Goal: Task Accomplishment & Management: Manage account settings

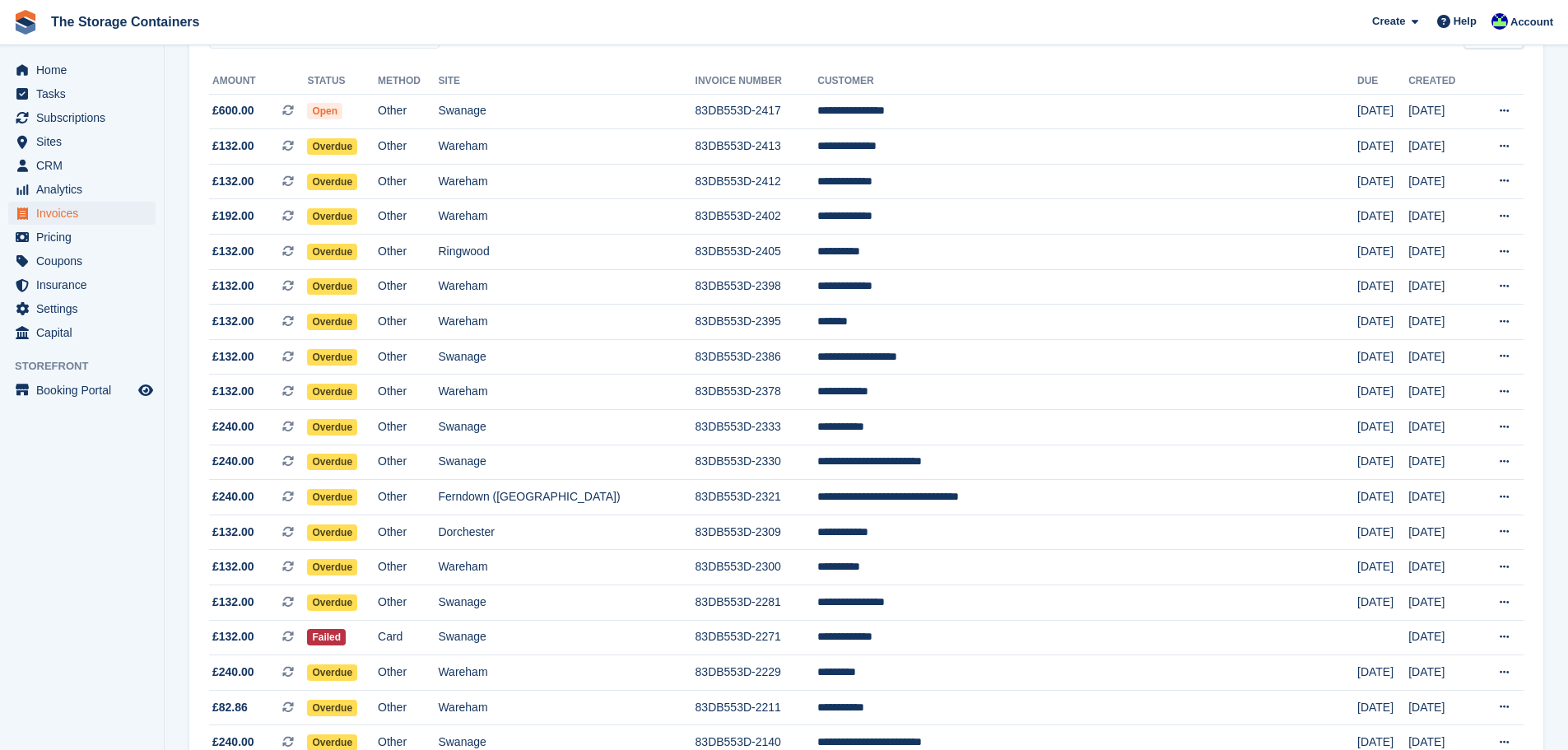
scroll to position [165, 0]
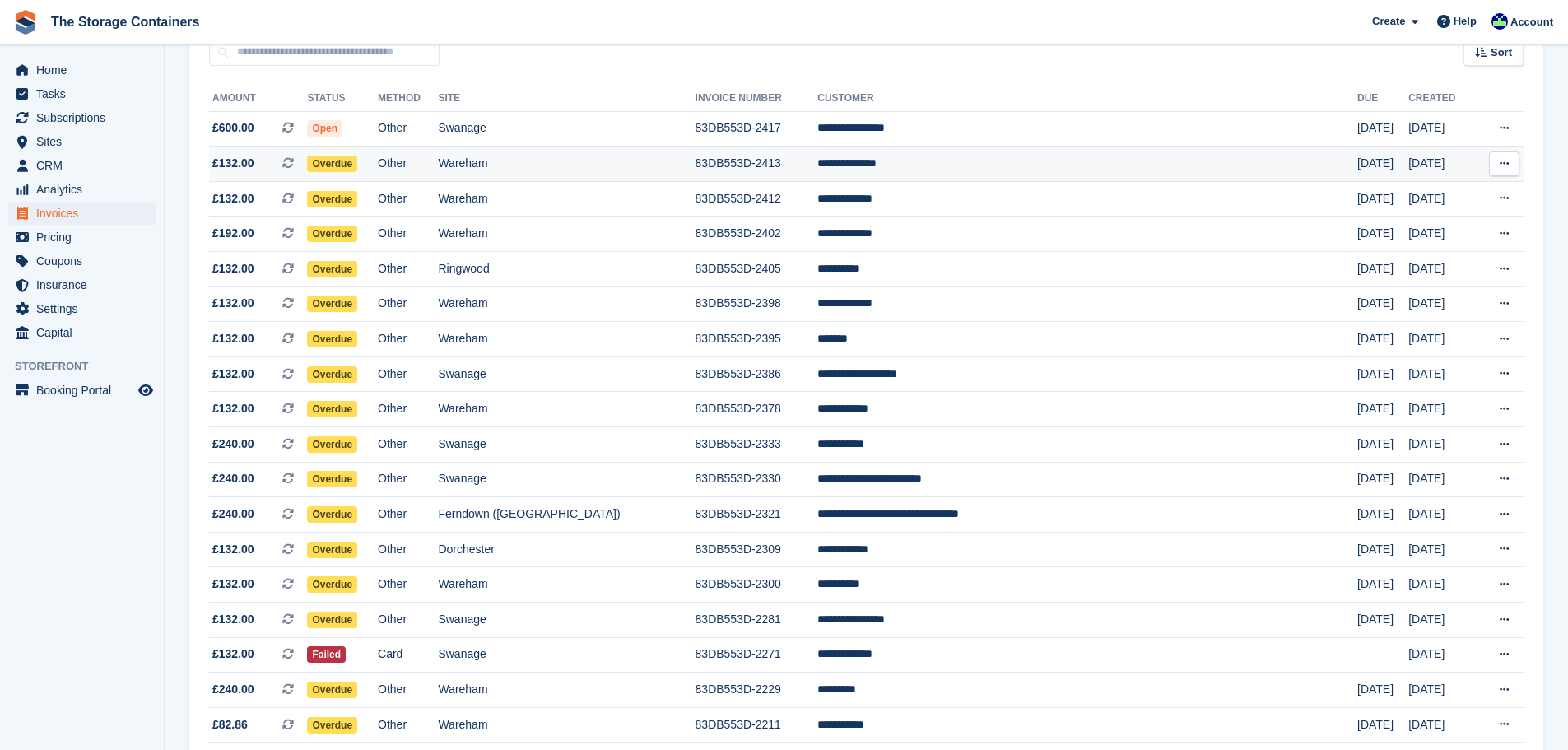
click at [611, 152] on td "Wareham" at bounding box center [566, 164] width 257 height 35
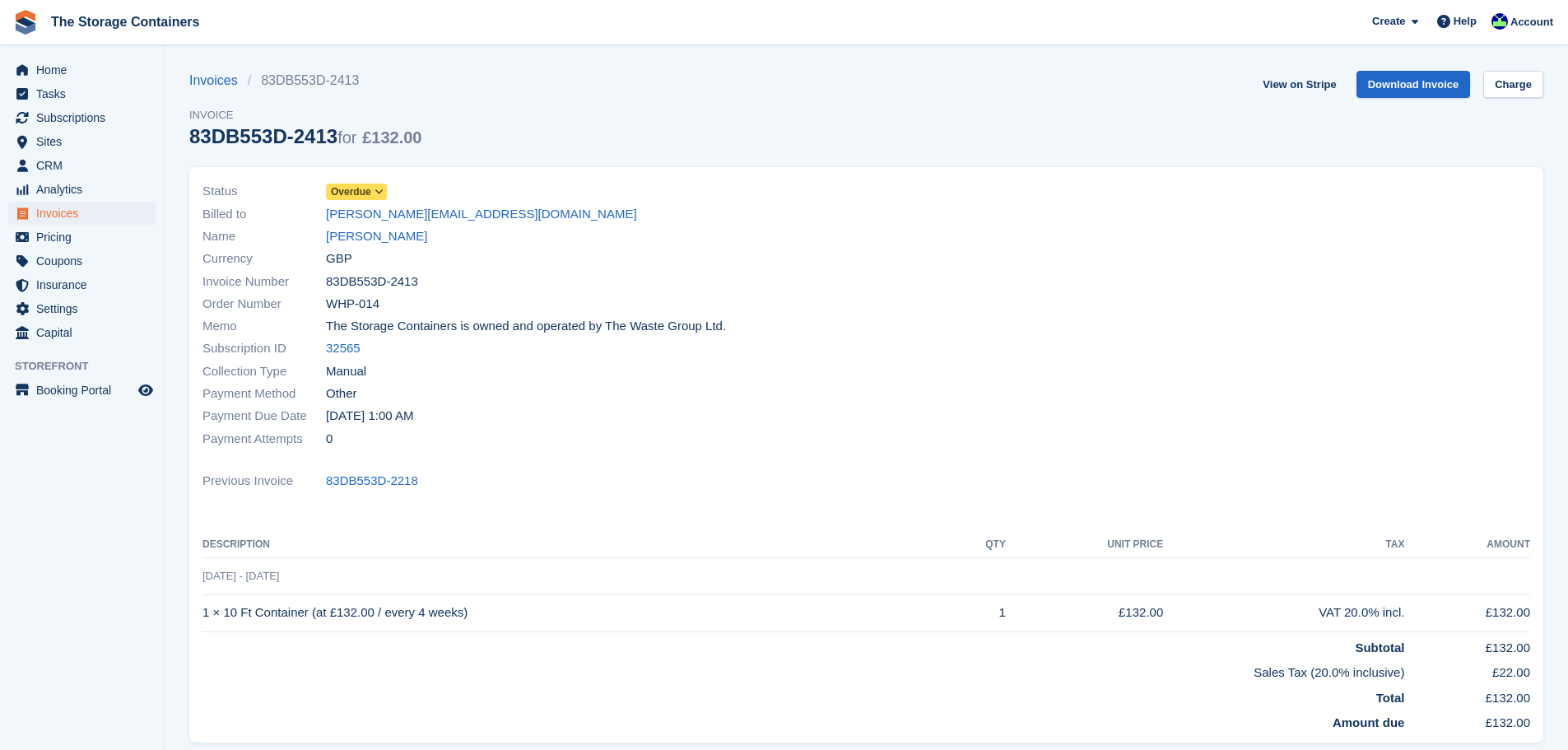
click at [374, 184] on span "Overdue" at bounding box center [356, 192] width 61 height 17
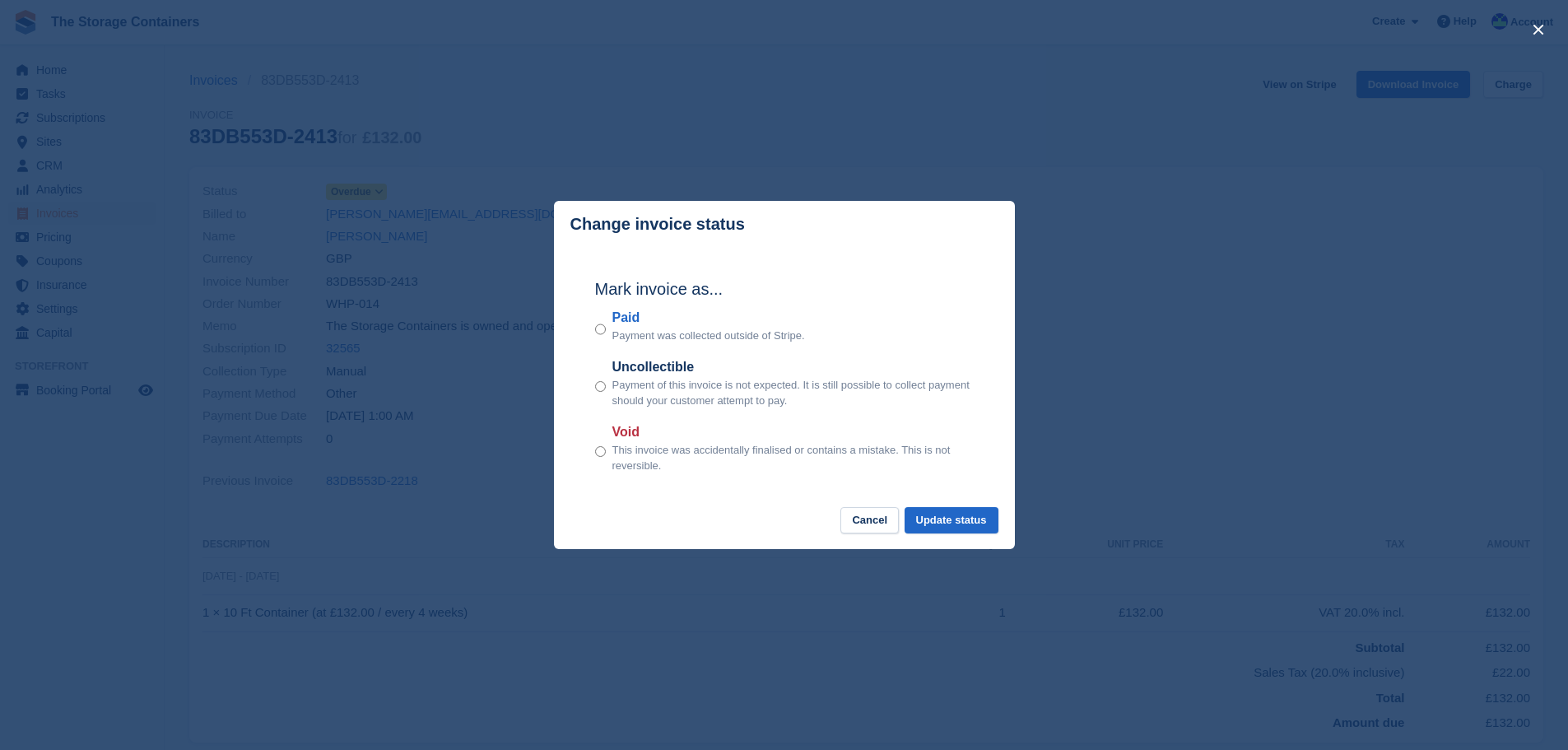
click at [630, 332] on p "Payment was collected outside of Stripe." at bounding box center [709, 336] width 193 height 17
click at [965, 526] on button "Update status" at bounding box center [951, 521] width 94 height 27
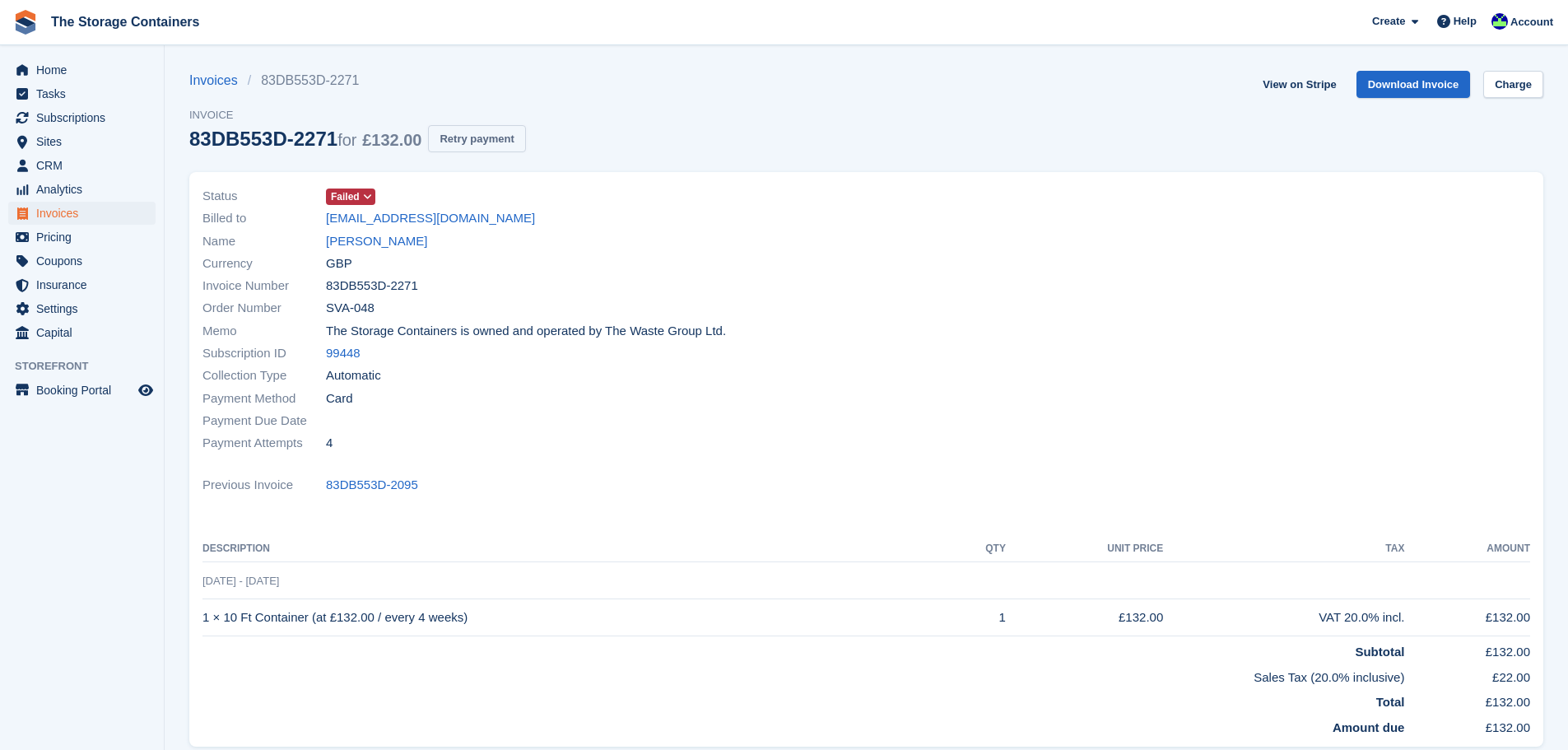
click at [492, 135] on button "Retry payment" at bounding box center [477, 138] width 97 height 27
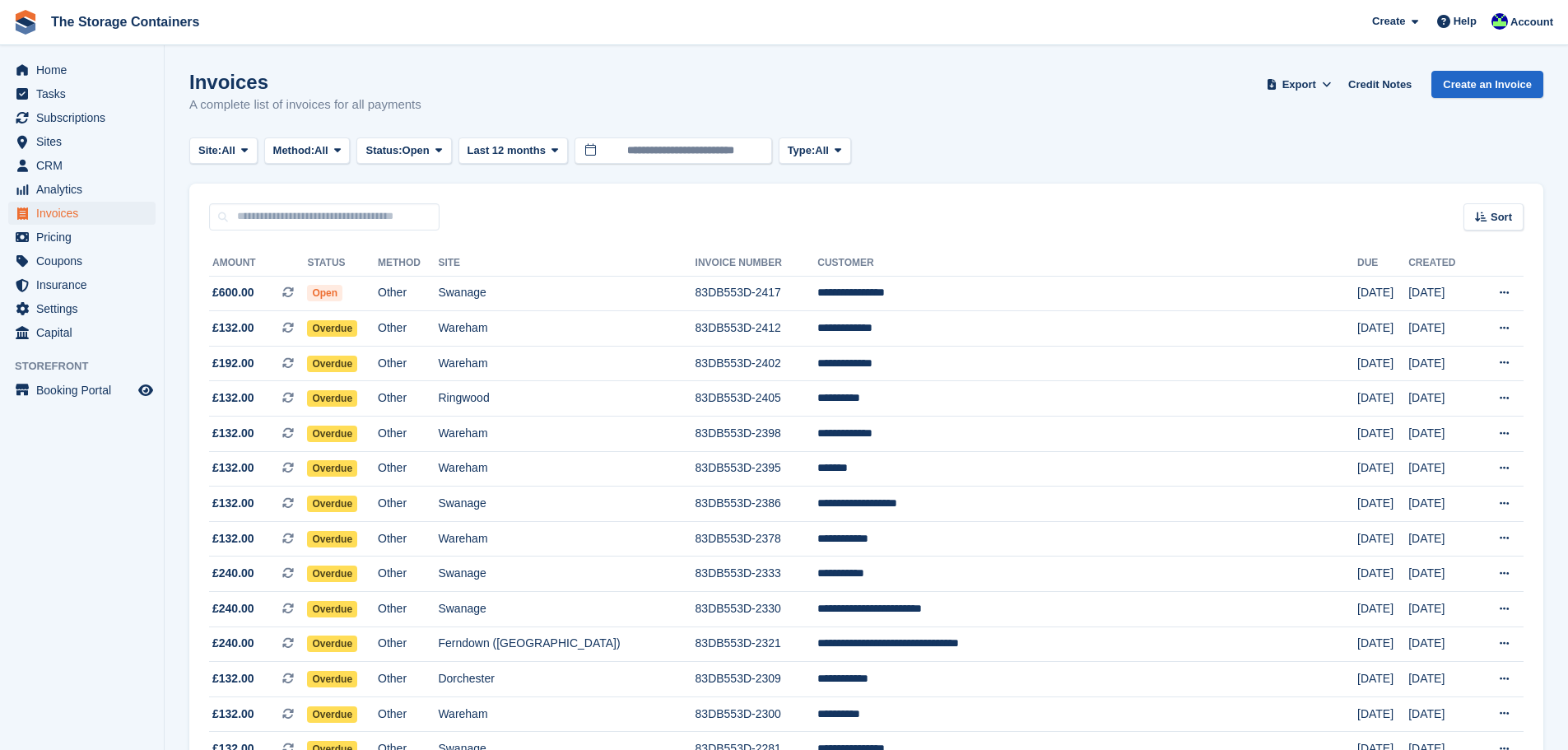
scroll to position [310, 0]
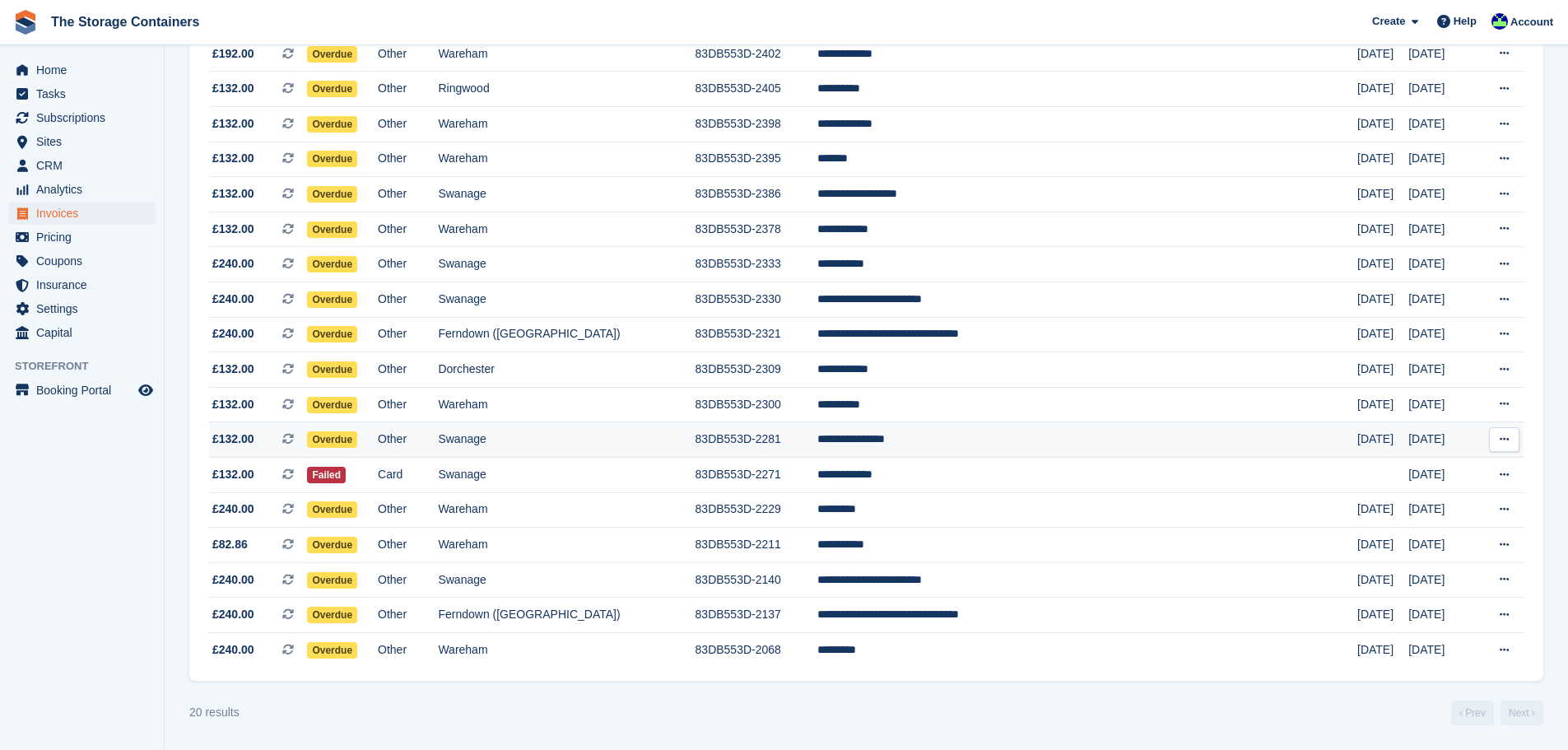
click at [801, 433] on td "83DB553D-2281" at bounding box center [757, 440] width 123 height 35
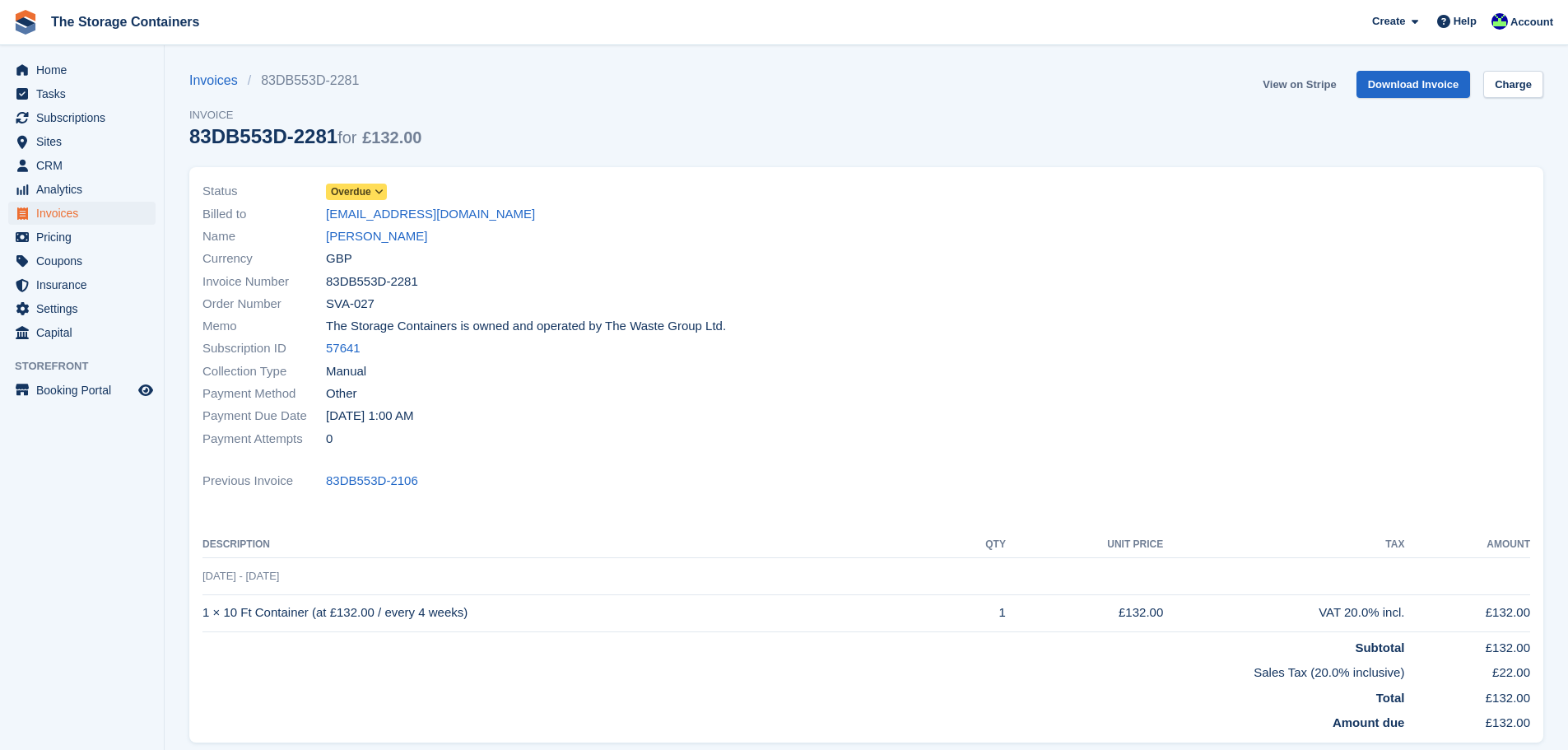
click at [1295, 87] on link "View on Stripe" at bounding box center [1299, 84] width 87 height 27
click at [404, 234] on link "Charlotte Walker" at bounding box center [377, 237] width 102 height 19
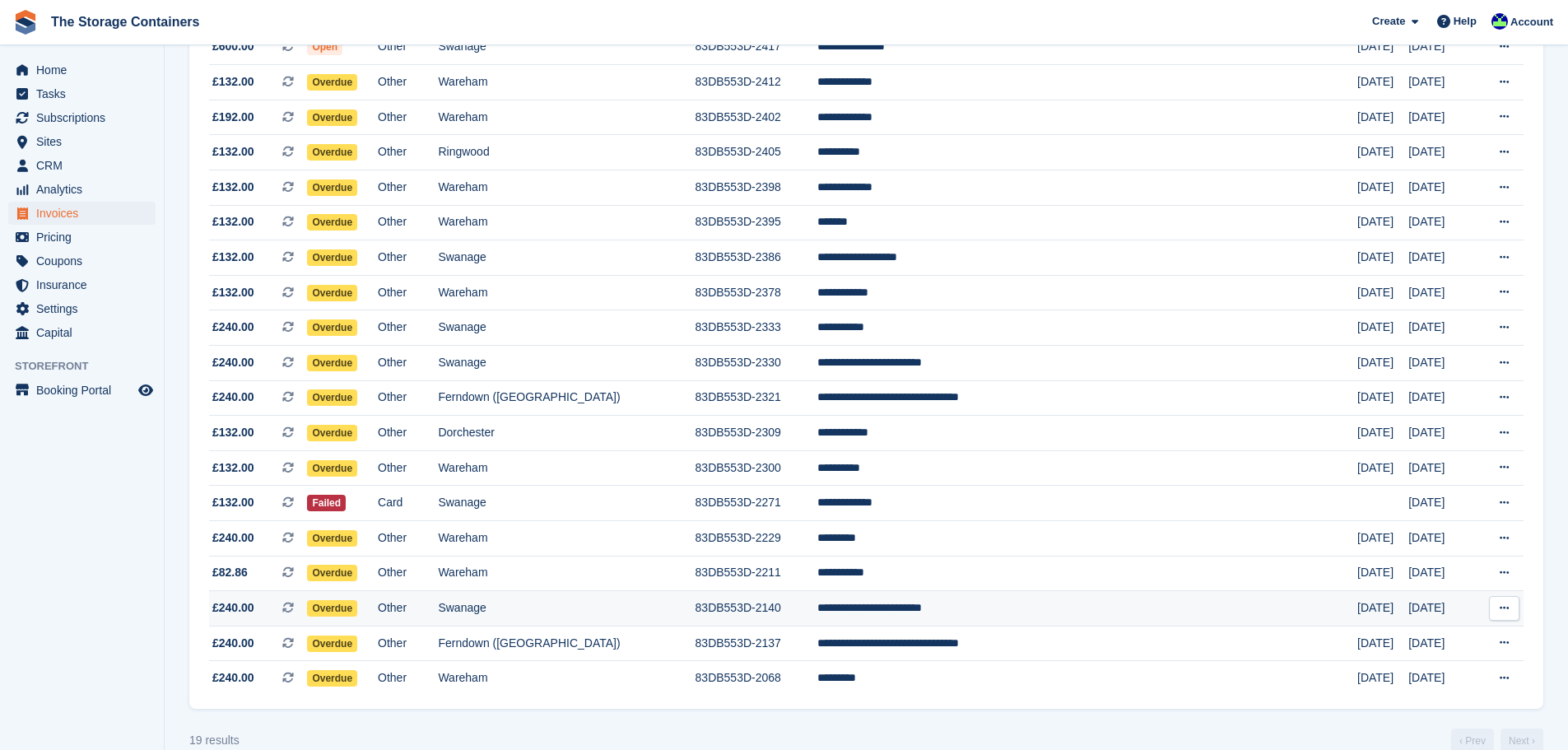
scroll to position [247, 0]
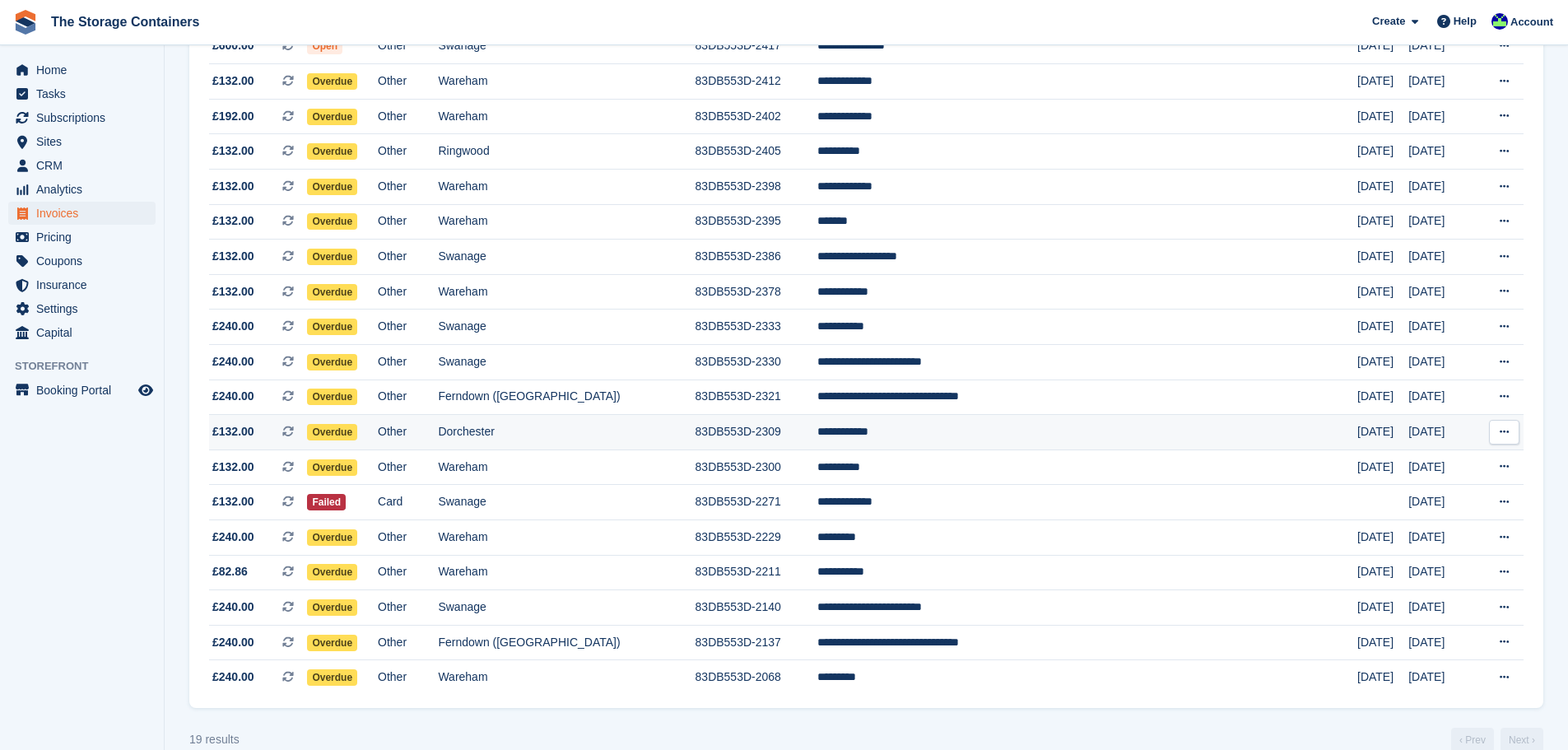
click at [695, 424] on td "Dorchester" at bounding box center [566, 433] width 257 height 35
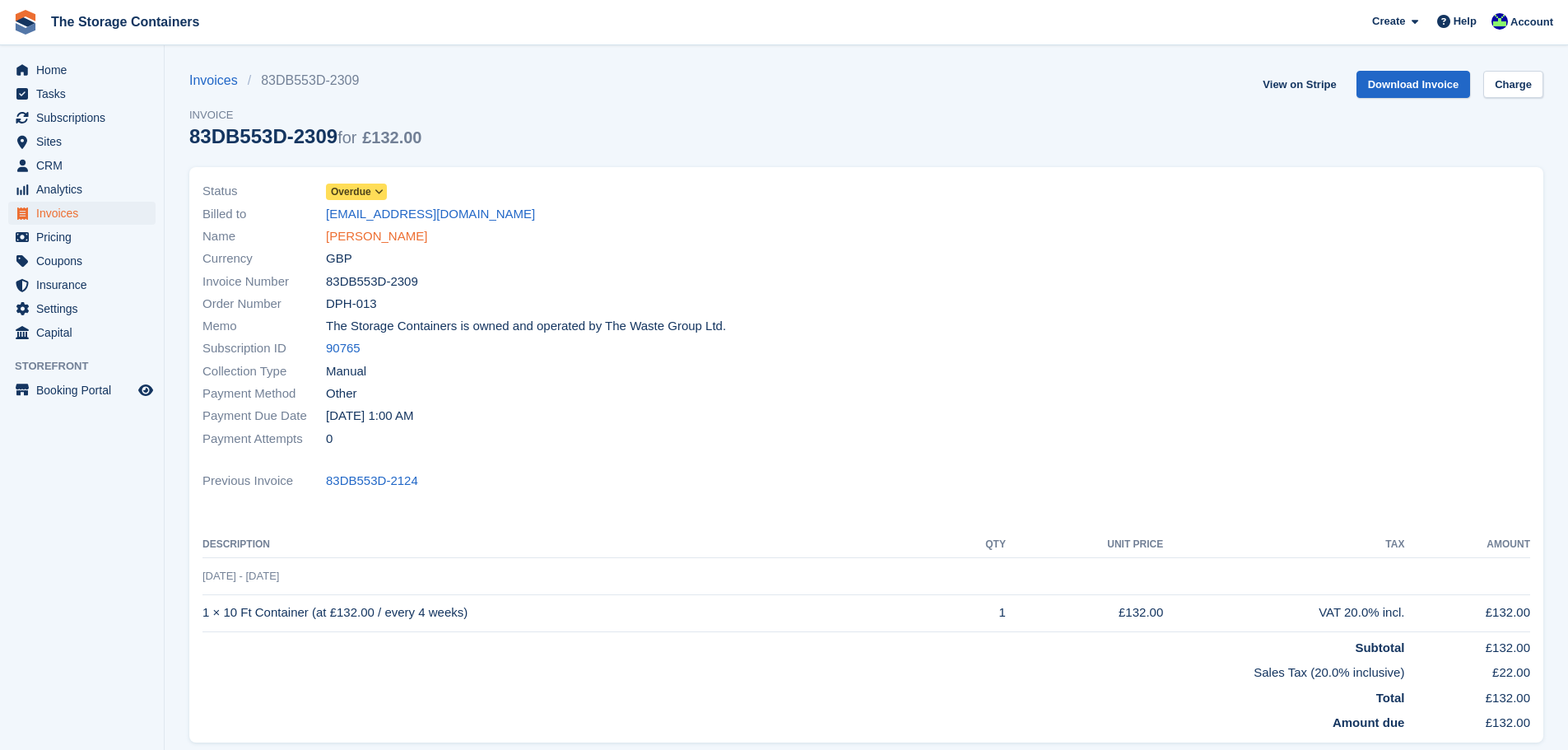
click at [385, 235] on link "[PERSON_NAME]" at bounding box center [377, 237] width 102 height 19
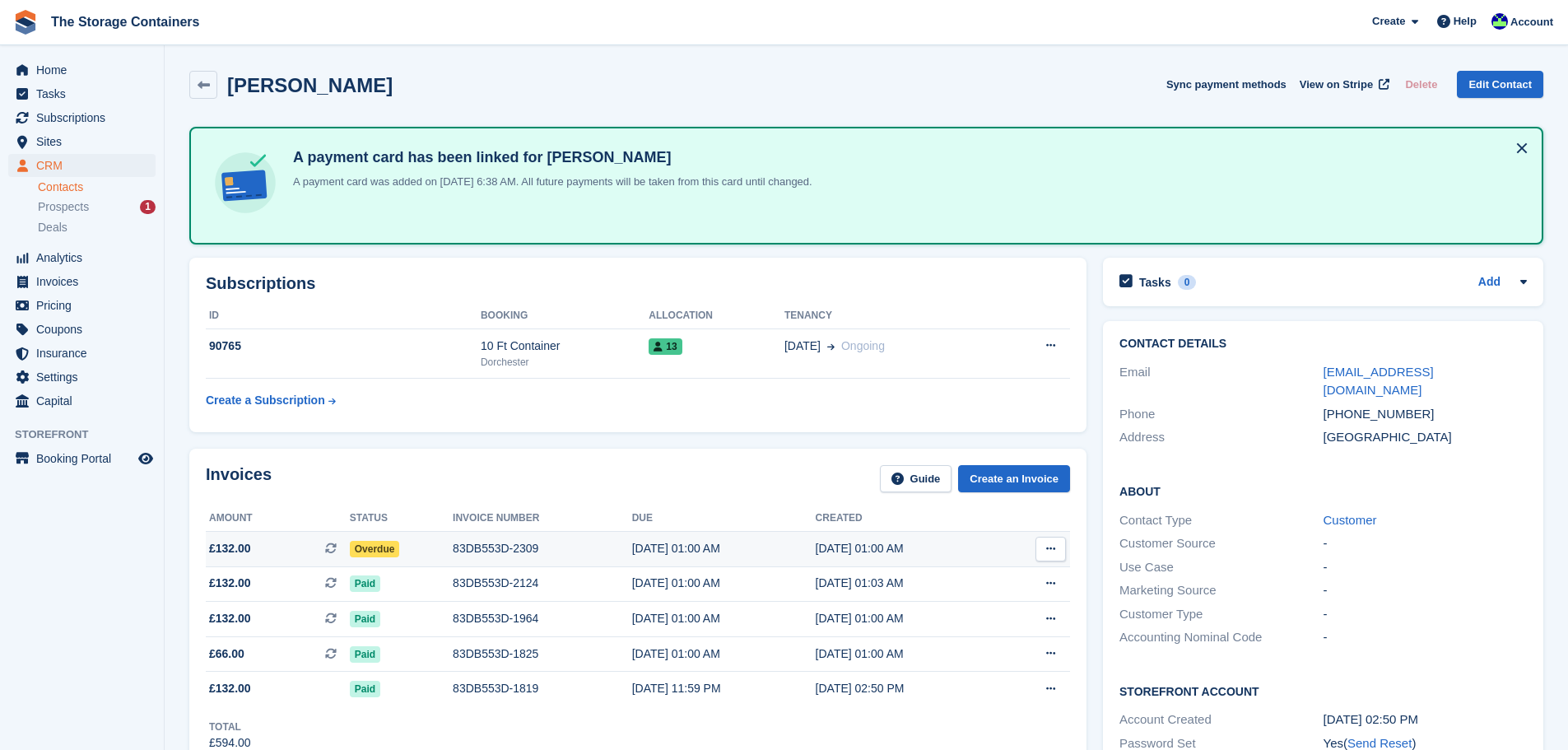
click at [596, 549] on div "83DB553D-2309" at bounding box center [542, 549] width 179 height 18
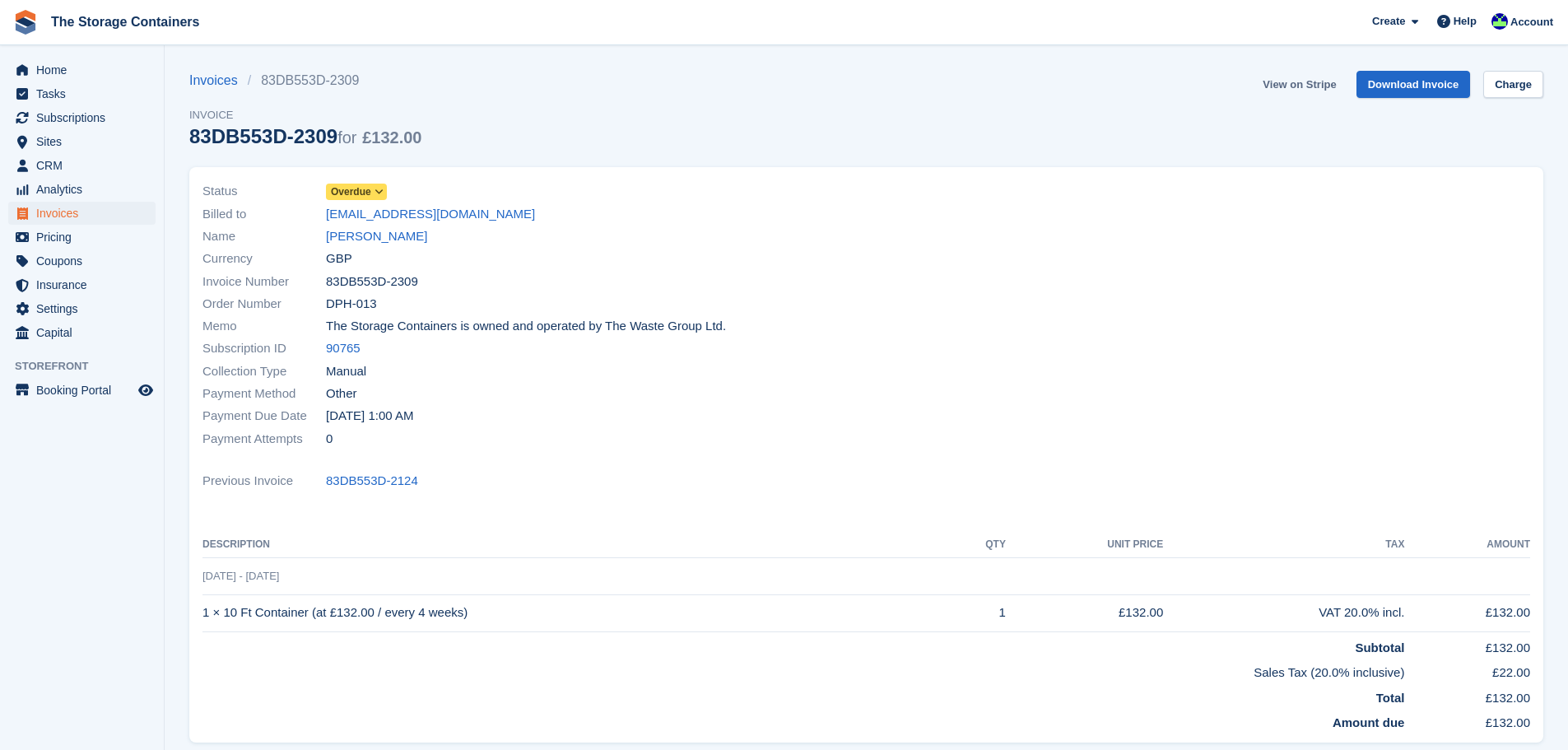
click at [1305, 89] on link "View on Stripe" at bounding box center [1299, 84] width 87 height 27
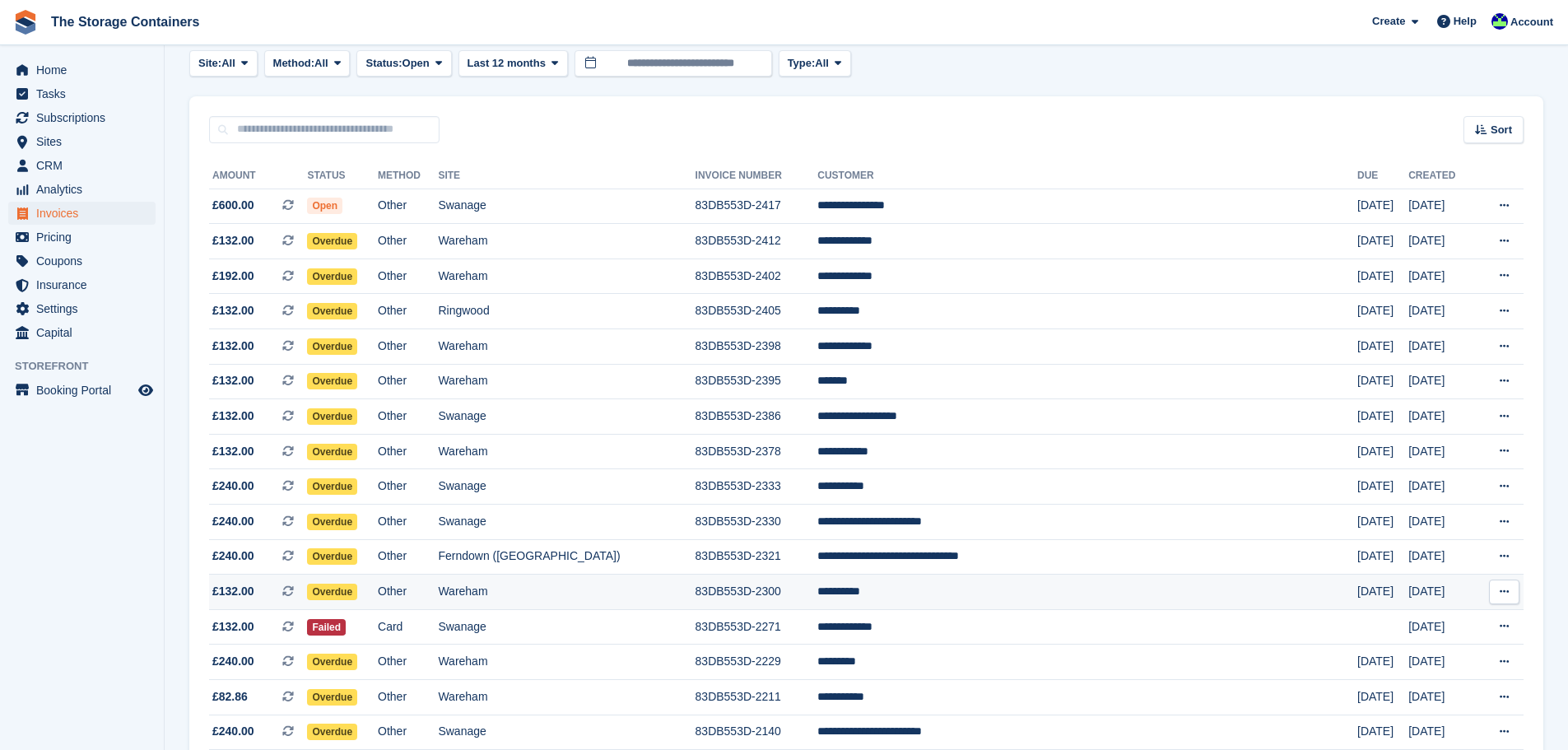
scroll to position [165, 0]
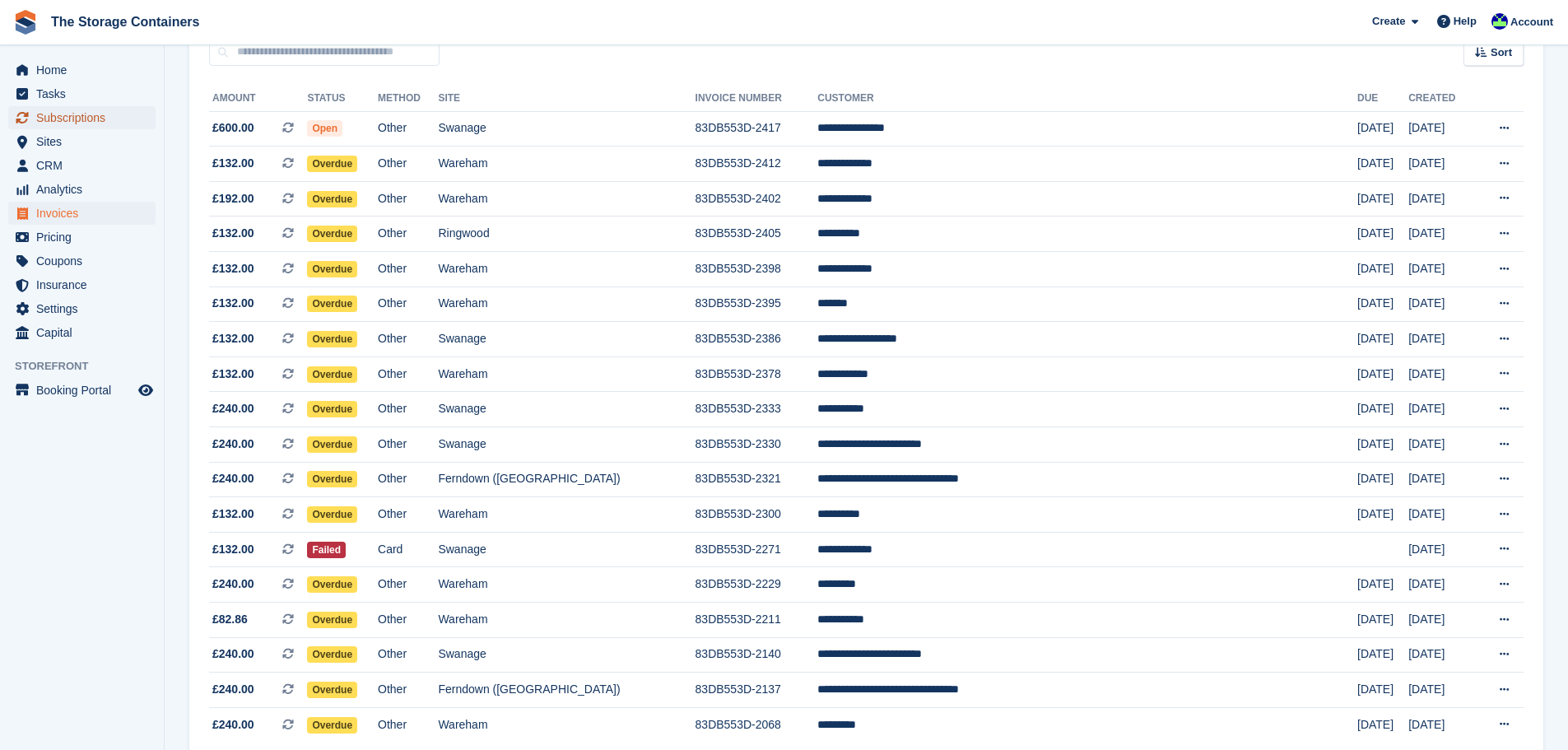
click at [73, 126] on span "Subscriptions" at bounding box center [86, 118] width 99 height 23
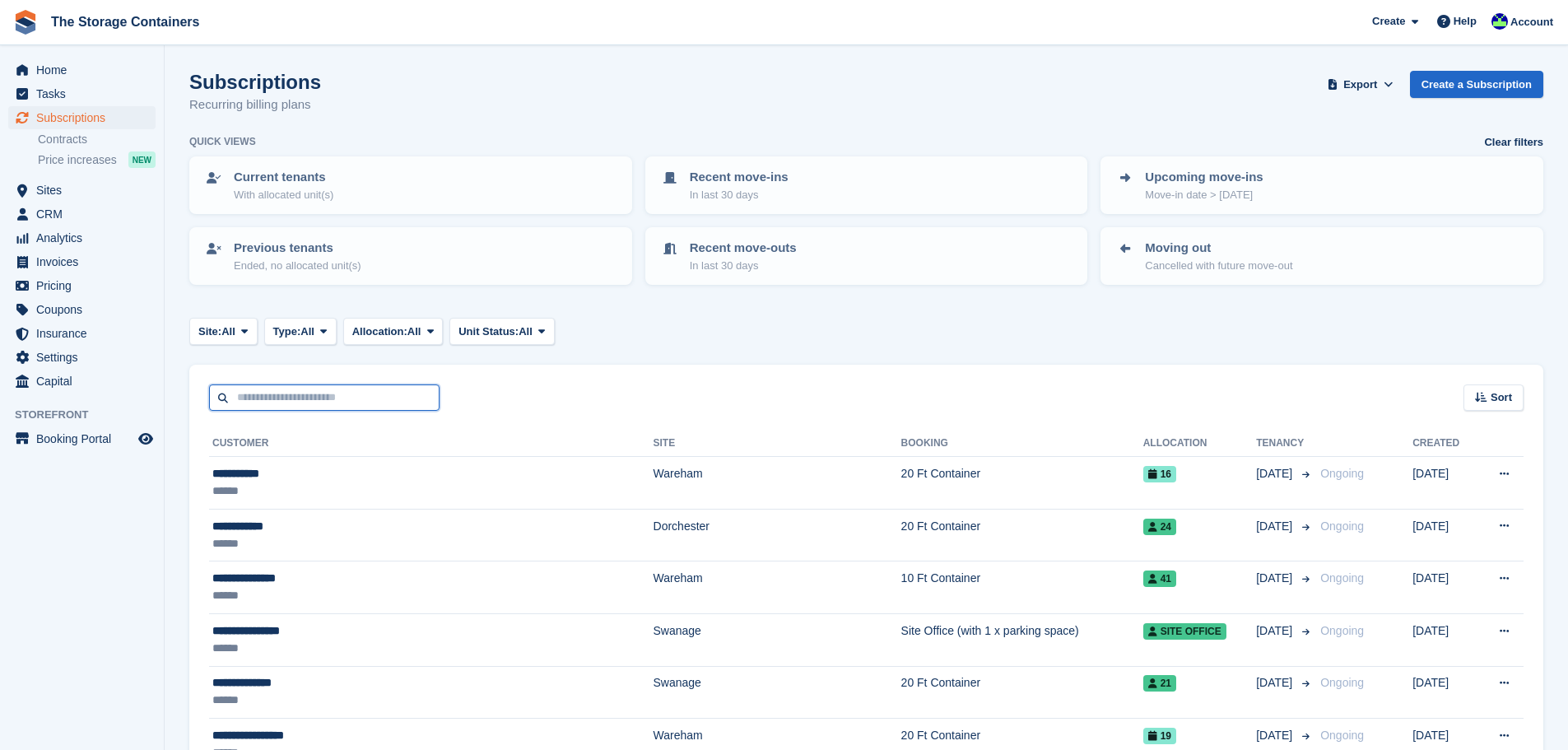
click at [292, 407] on input "text" at bounding box center [324, 397] width 230 height 27
type input "*****"
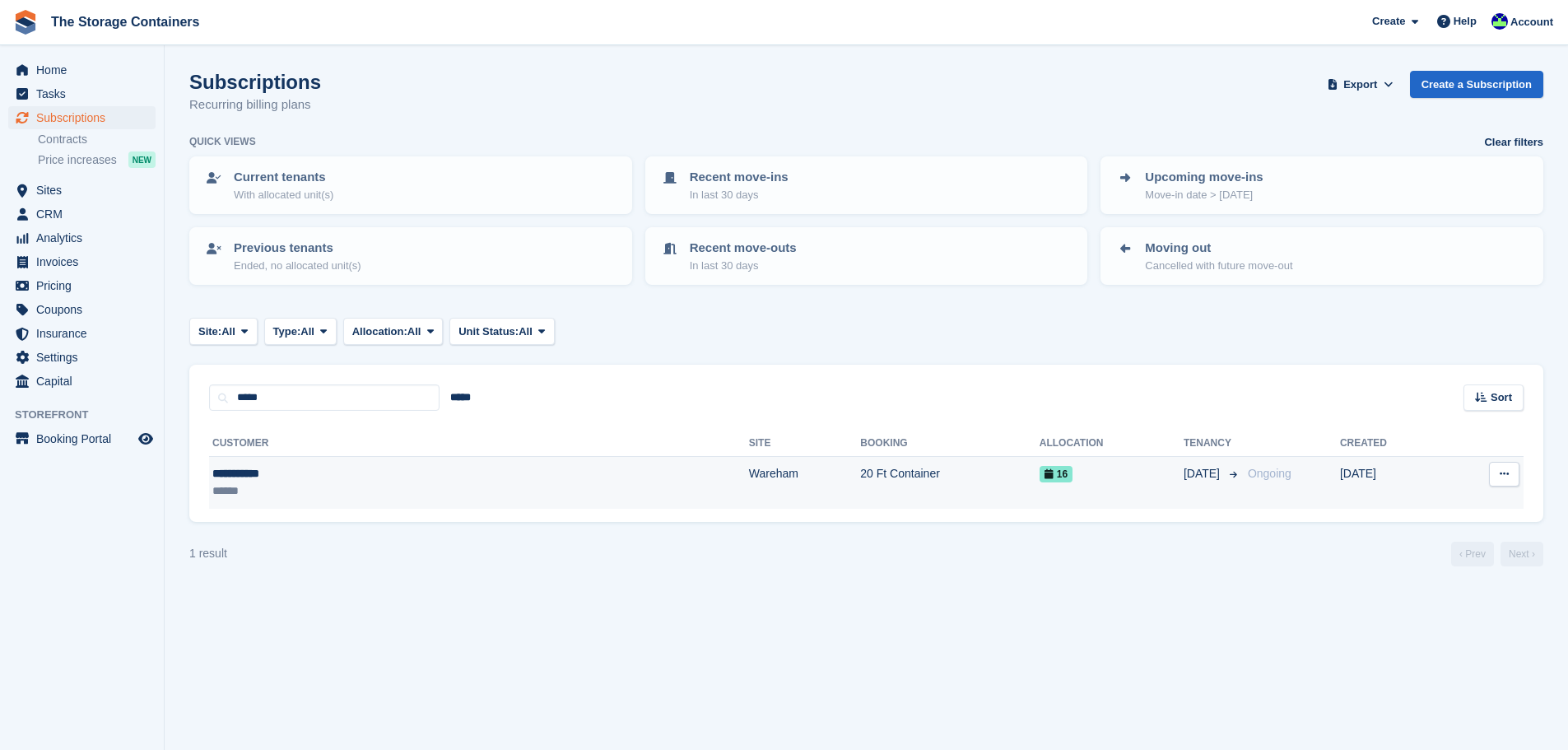
click at [338, 479] on div "**********" at bounding box center [330, 474] width 236 height 18
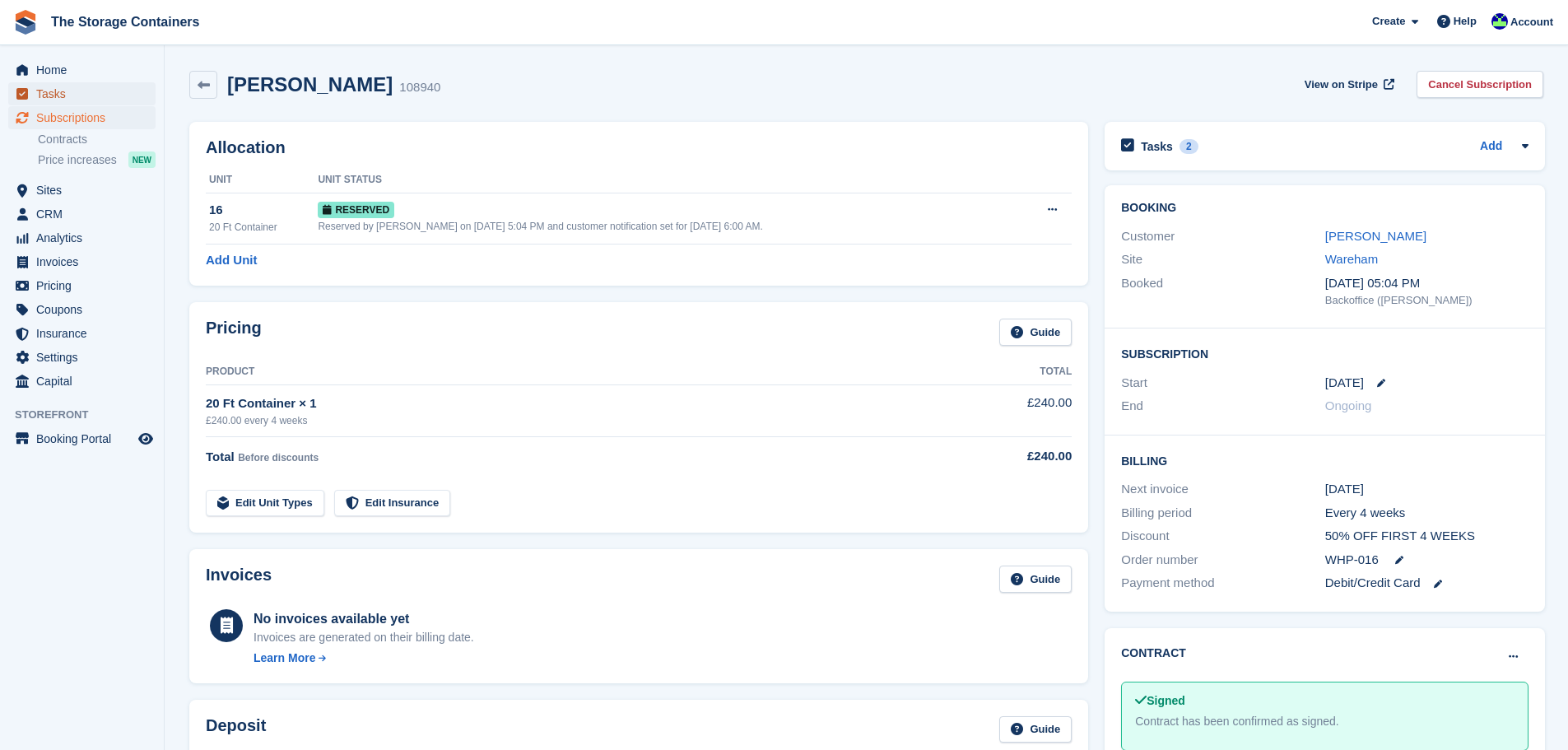
click at [88, 90] on span "Tasks" at bounding box center [86, 93] width 99 height 23
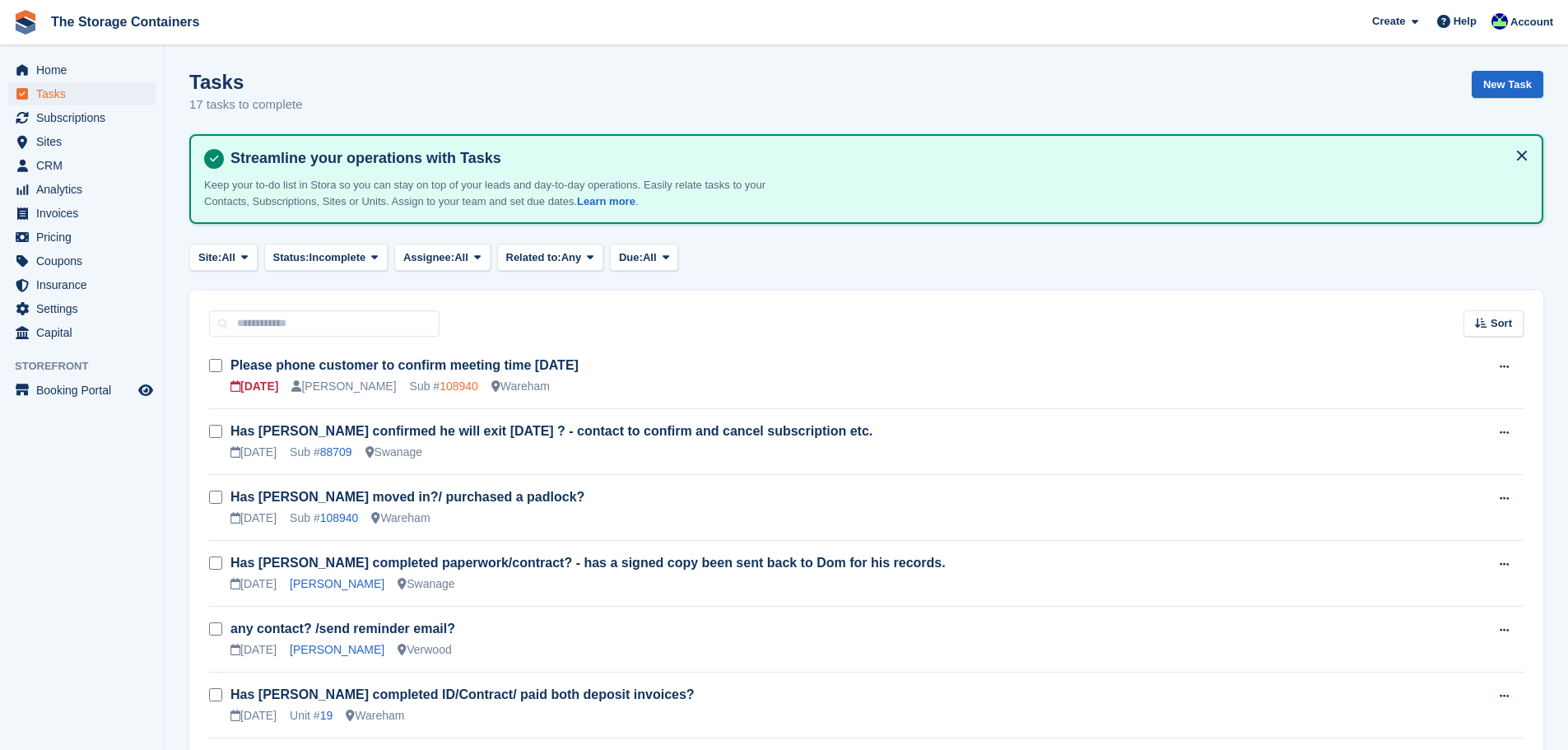
click at [441, 385] on link "108940" at bounding box center [458, 386] width 38 height 13
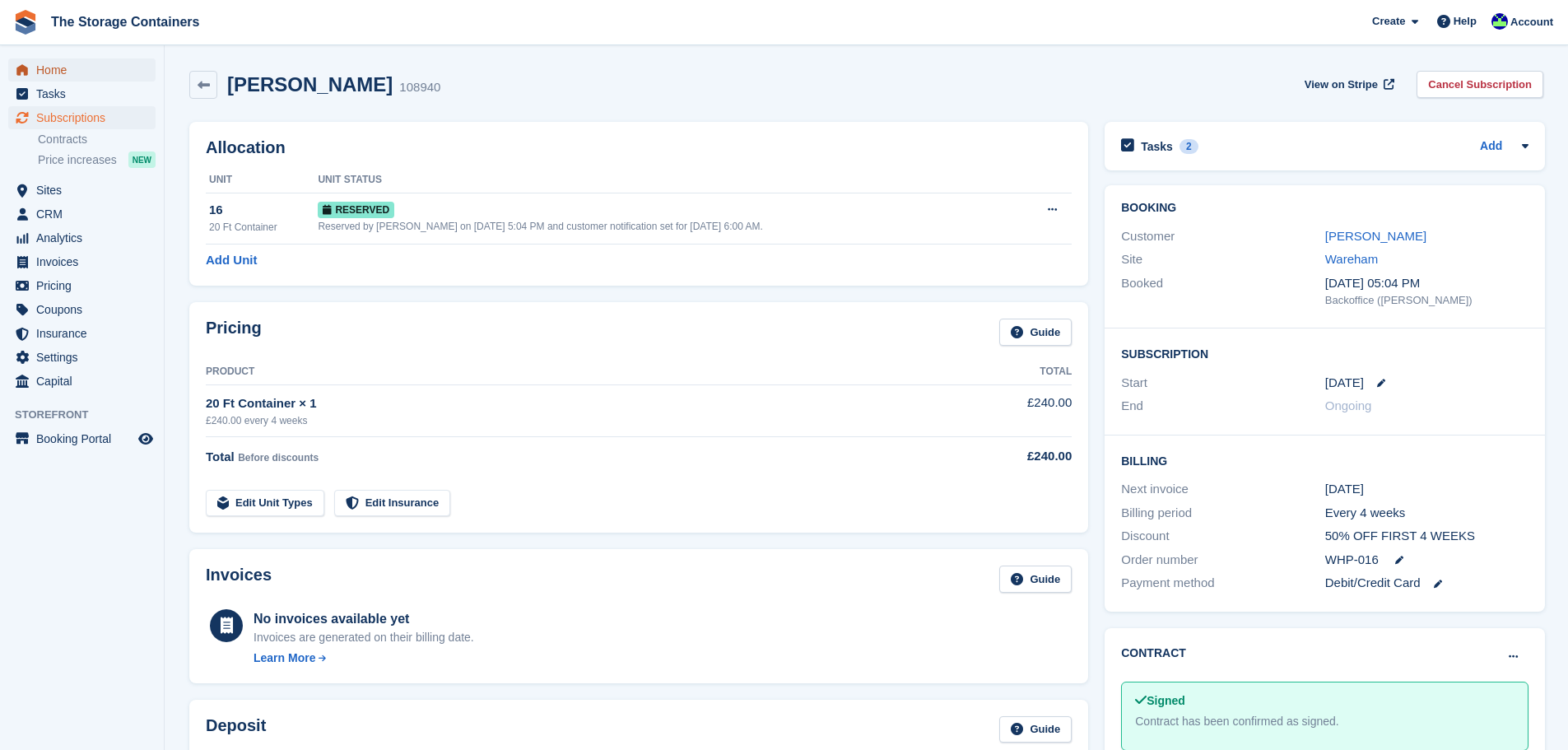
click at [67, 75] on span "Home" at bounding box center [86, 70] width 99 height 23
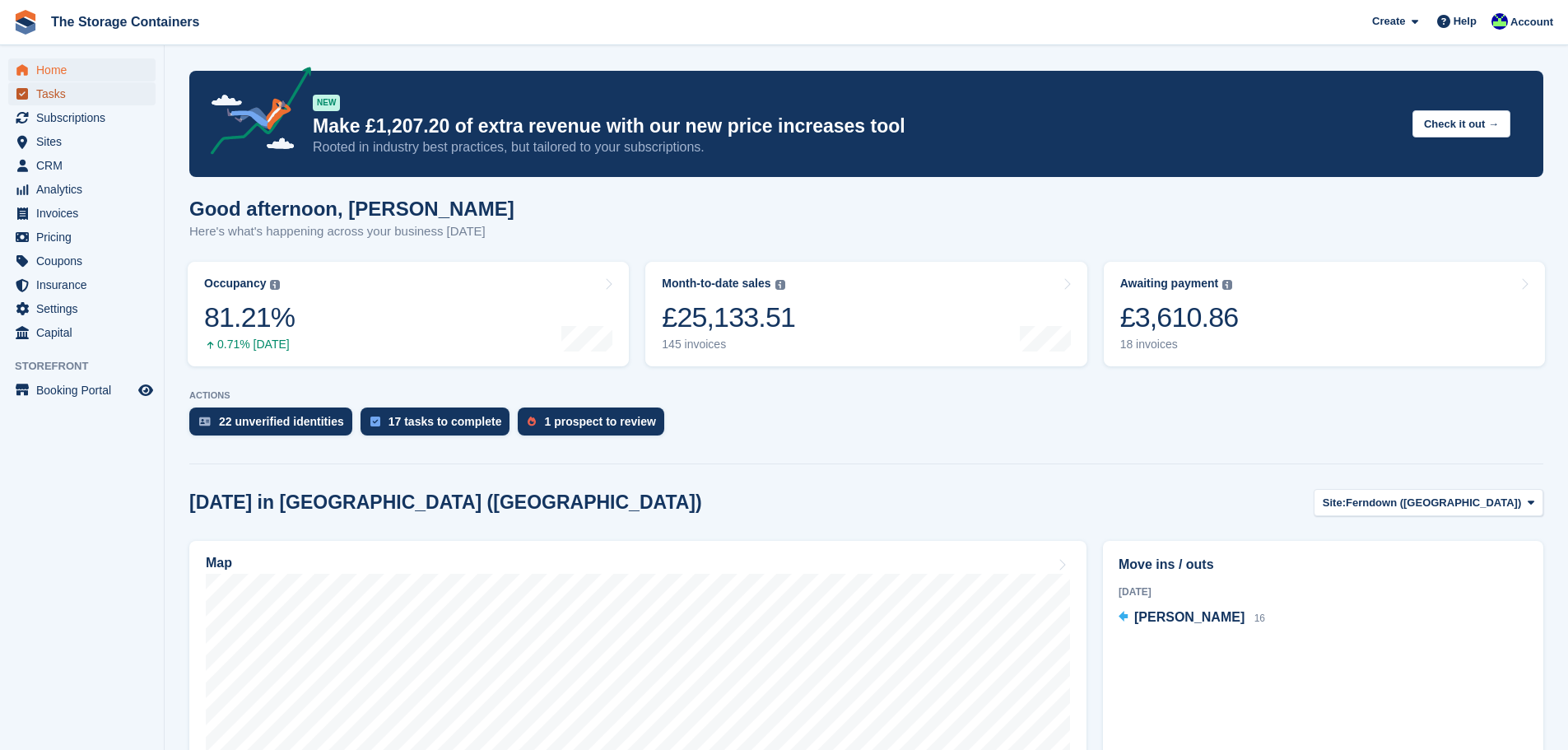
click at [83, 92] on span "Tasks" at bounding box center [86, 93] width 99 height 23
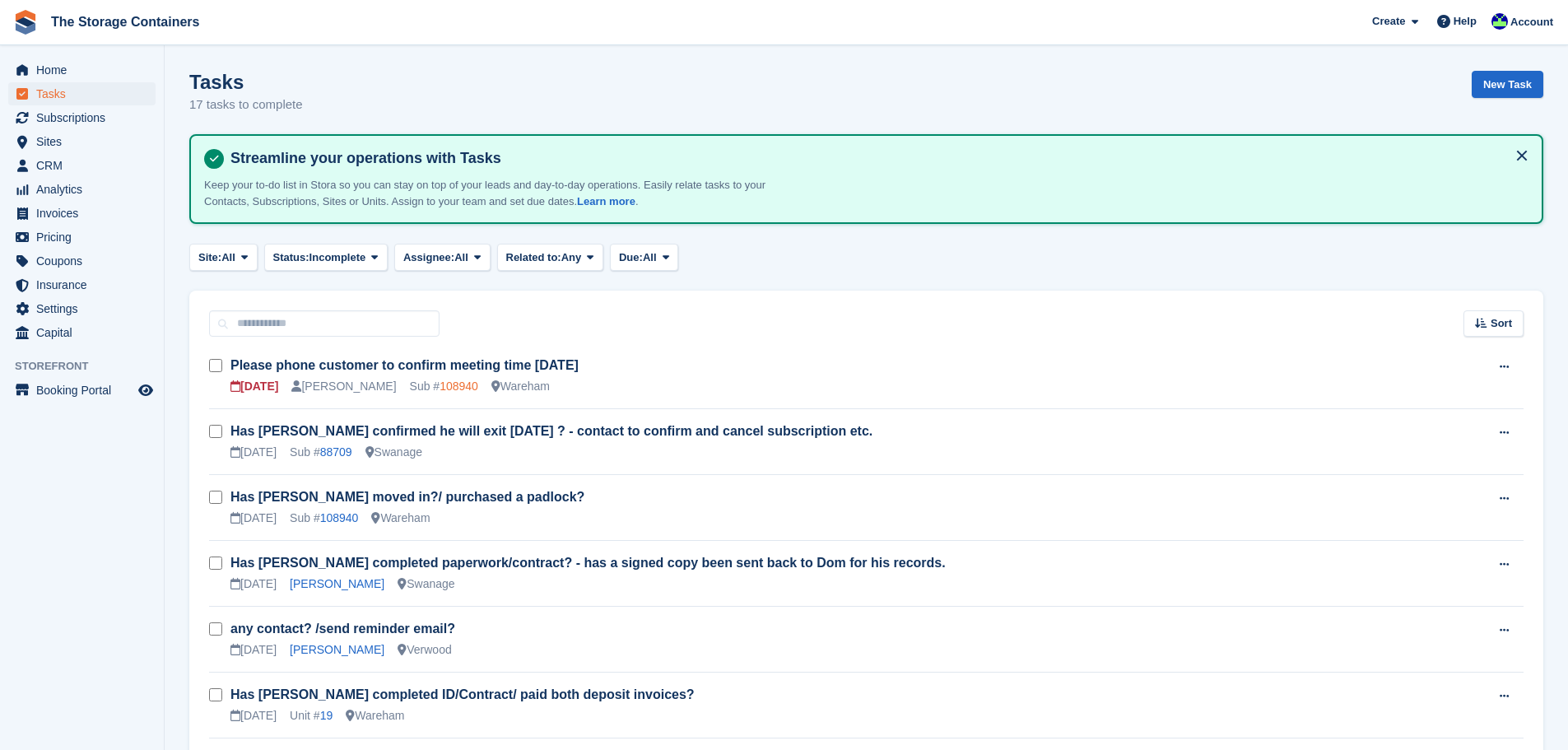
click at [441, 385] on link "108940" at bounding box center [458, 386] width 38 height 13
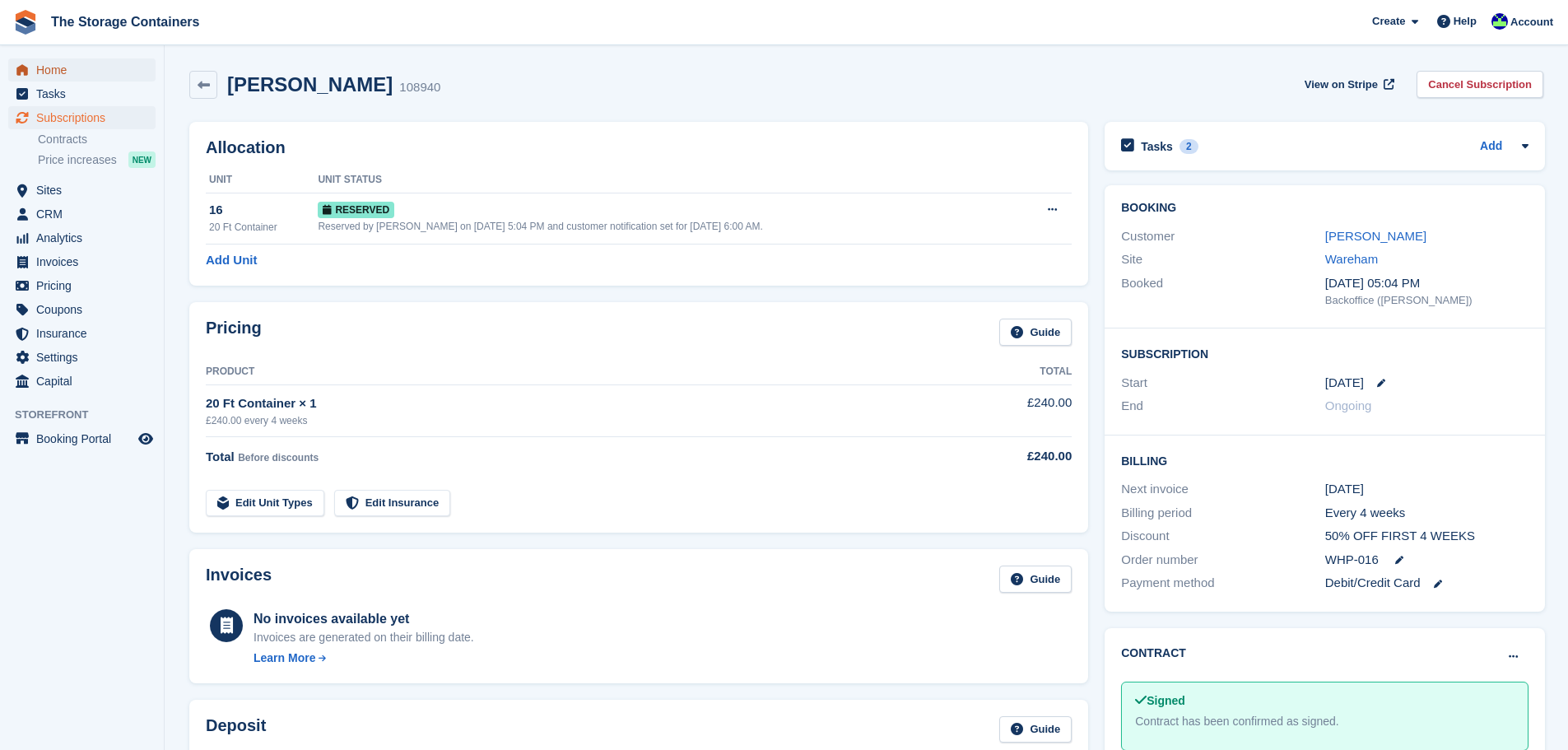
click at [74, 65] on span "Home" at bounding box center [86, 70] width 99 height 23
